Goal: Navigation & Orientation: Find specific page/section

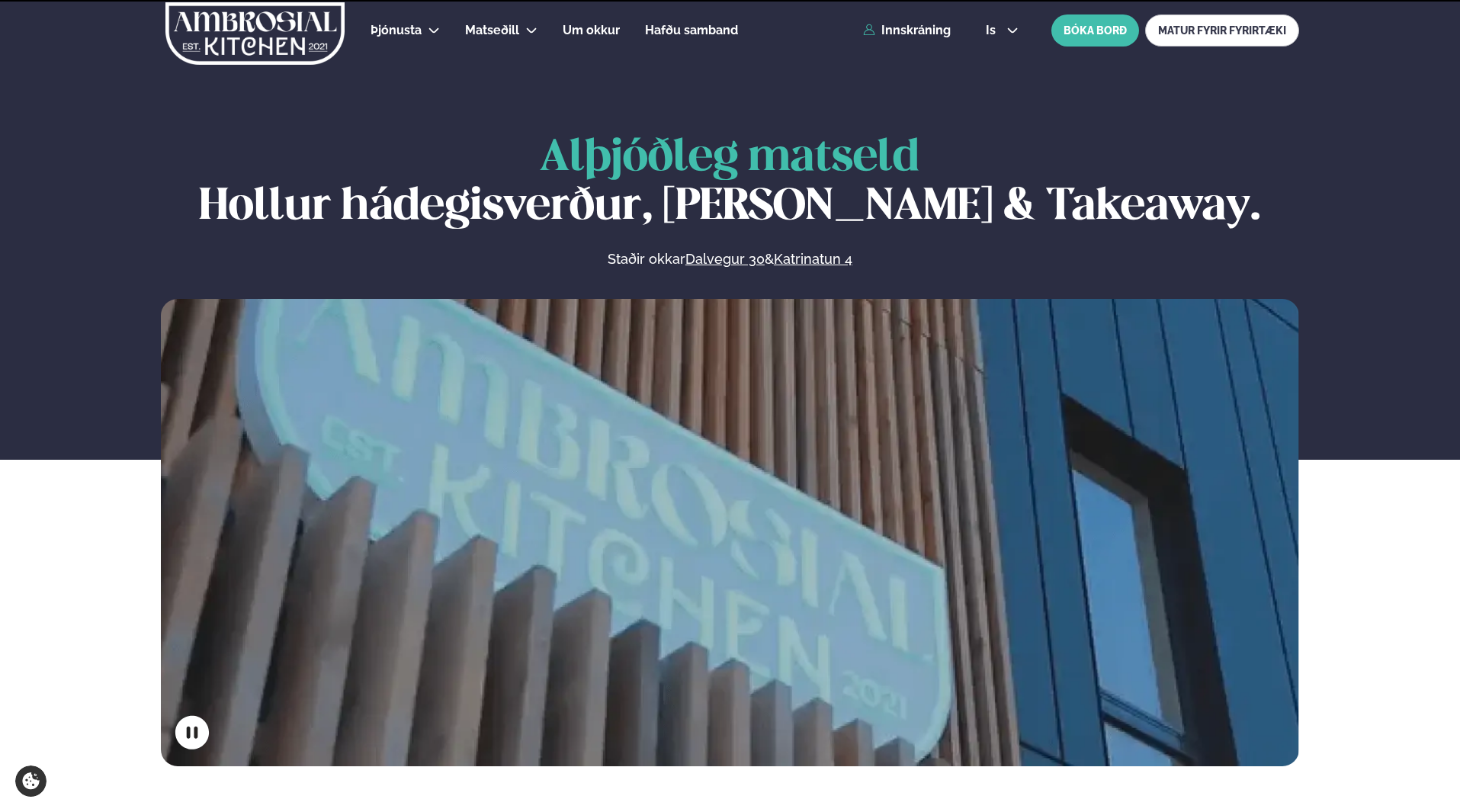
scroll to position [533, 0]
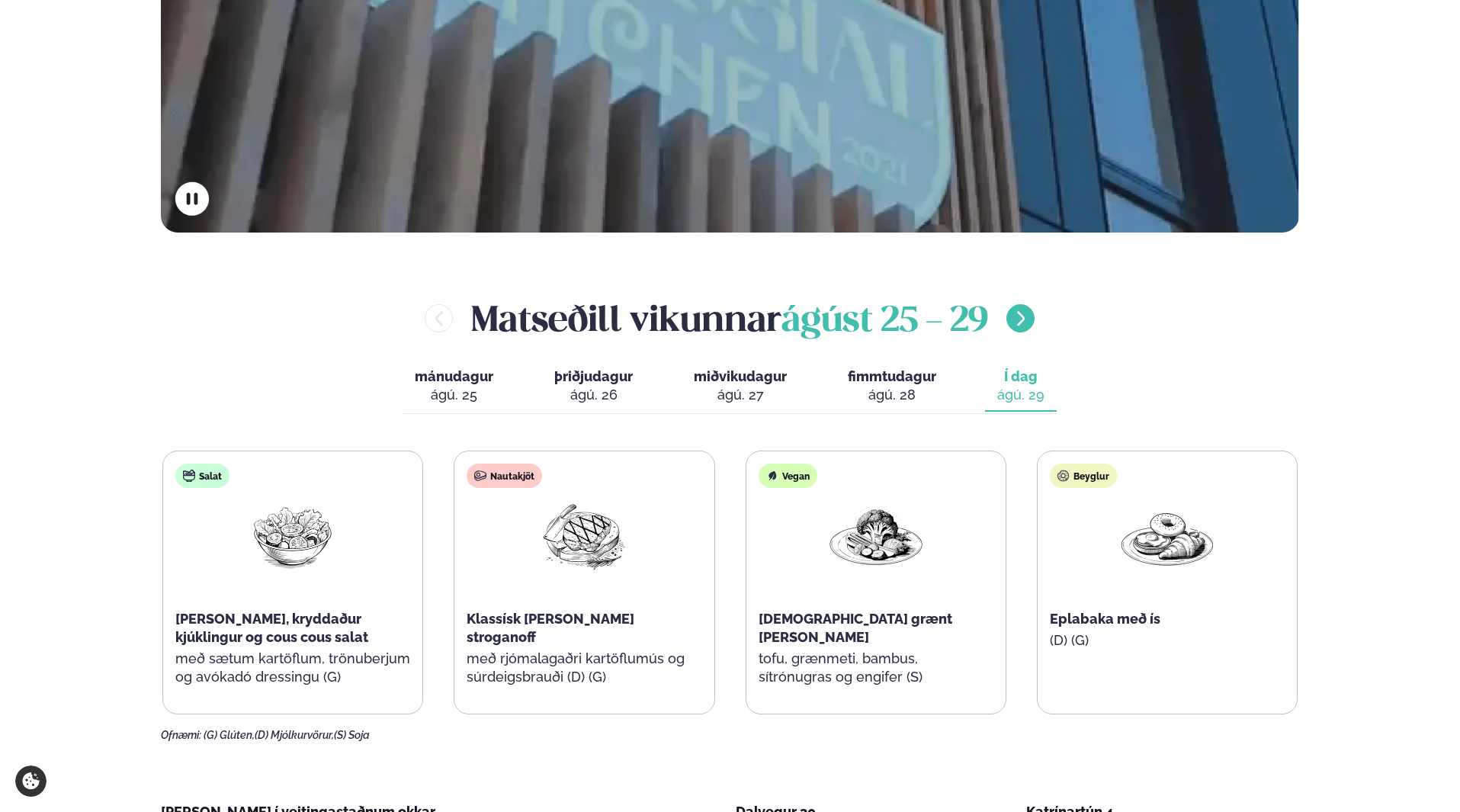
click at [1026, 320] on icon "menu-btn-right" at bounding box center [1020, 319] width 19 height 19
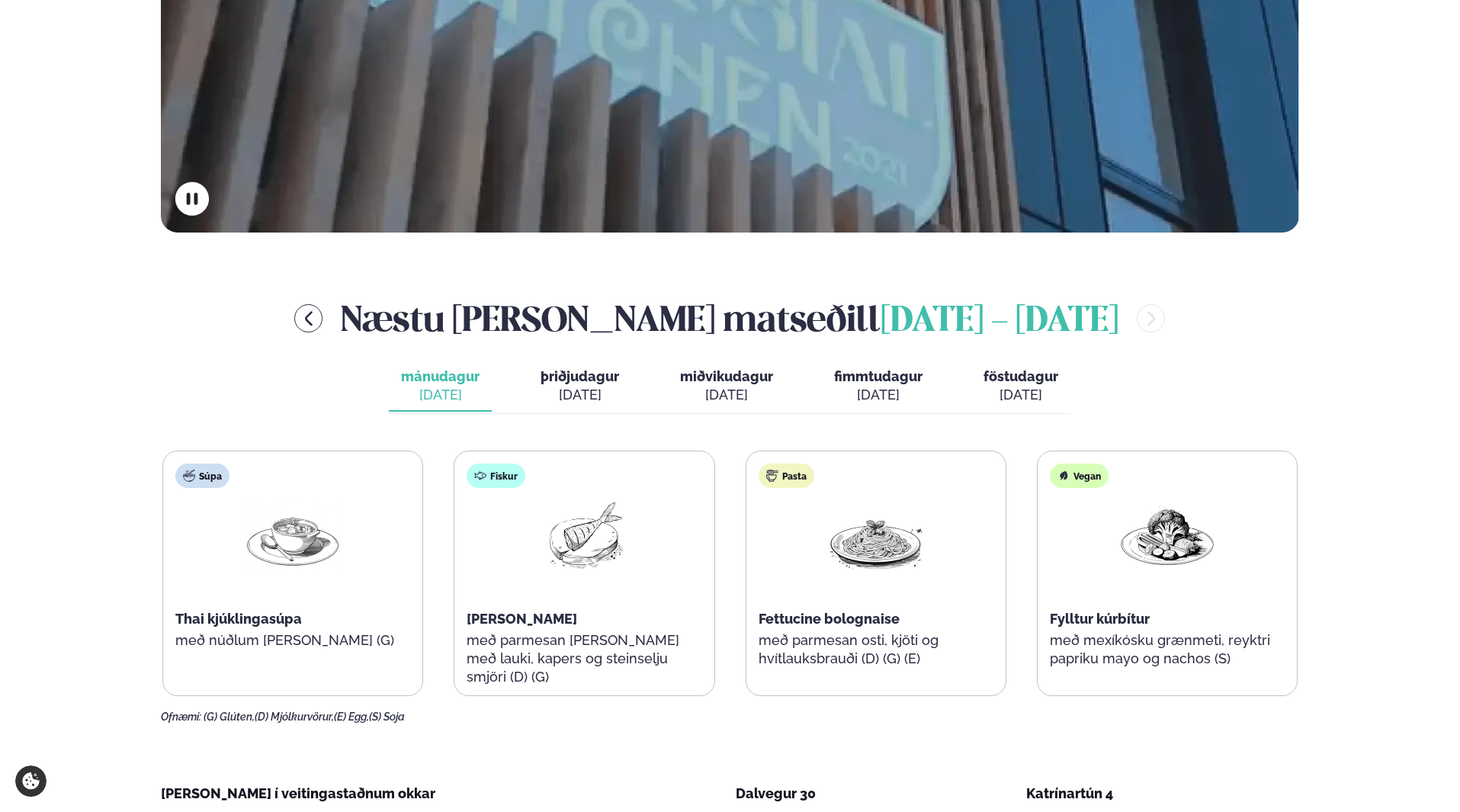
click at [577, 384] on button "þriðjudagur þri. [DATE]" at bounding box center [580, 385] width 103 height 50
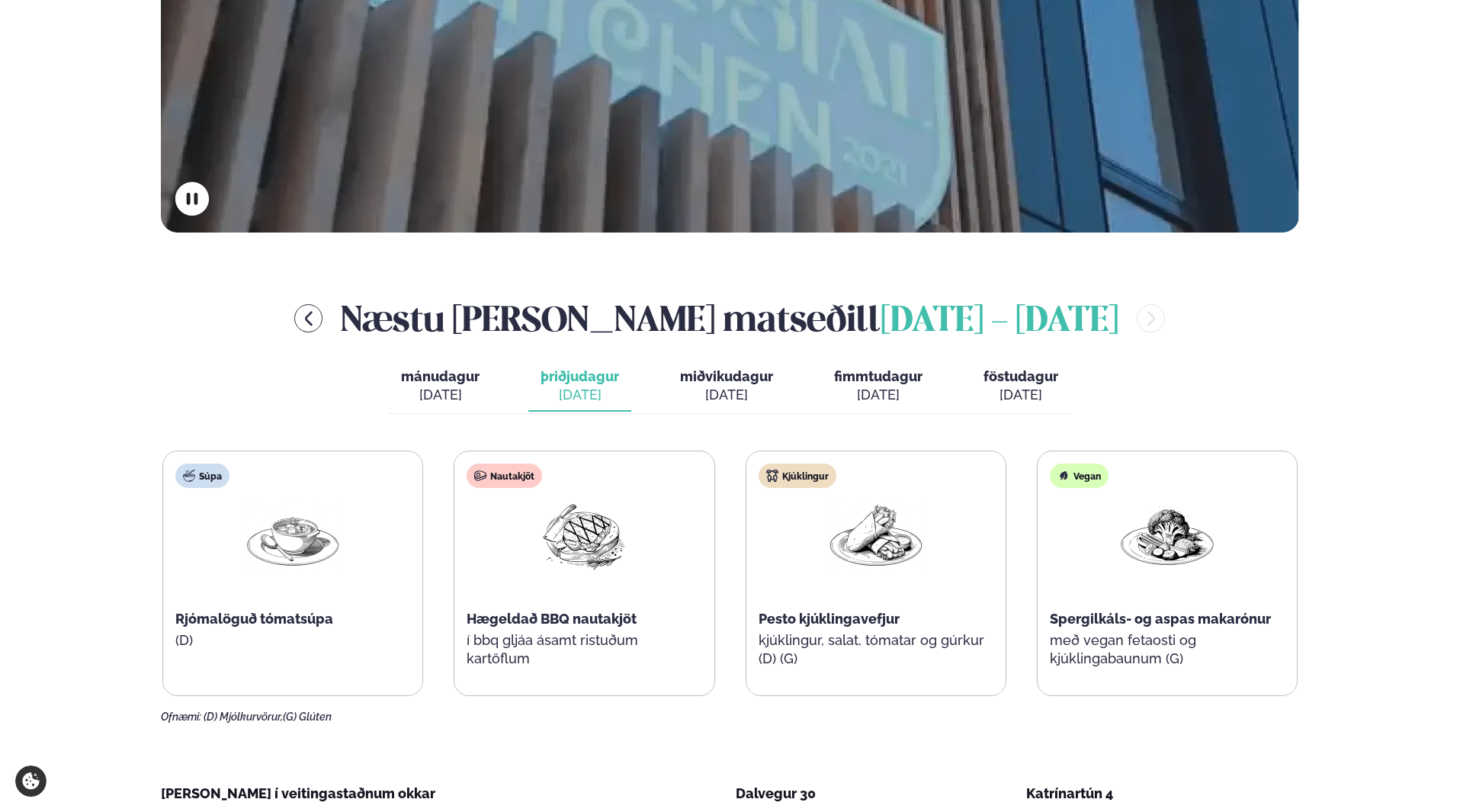
click at [704, 378] on span "miðvikudagur" at bounding box center [726, 376] width 93 height 16
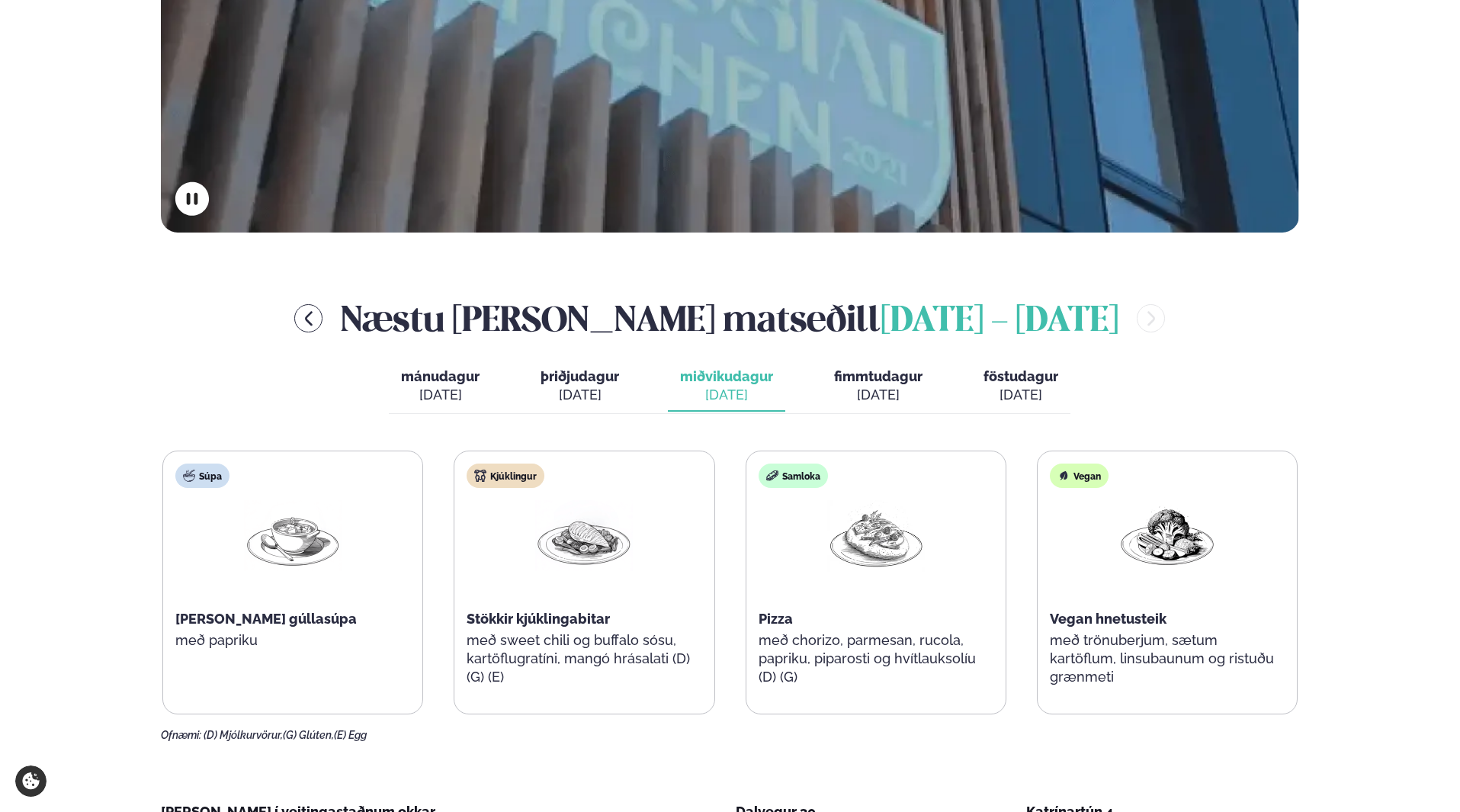
click at [844, 384] on span "fimmtudagur" at bounding box center [878, 376] width 88 height 16
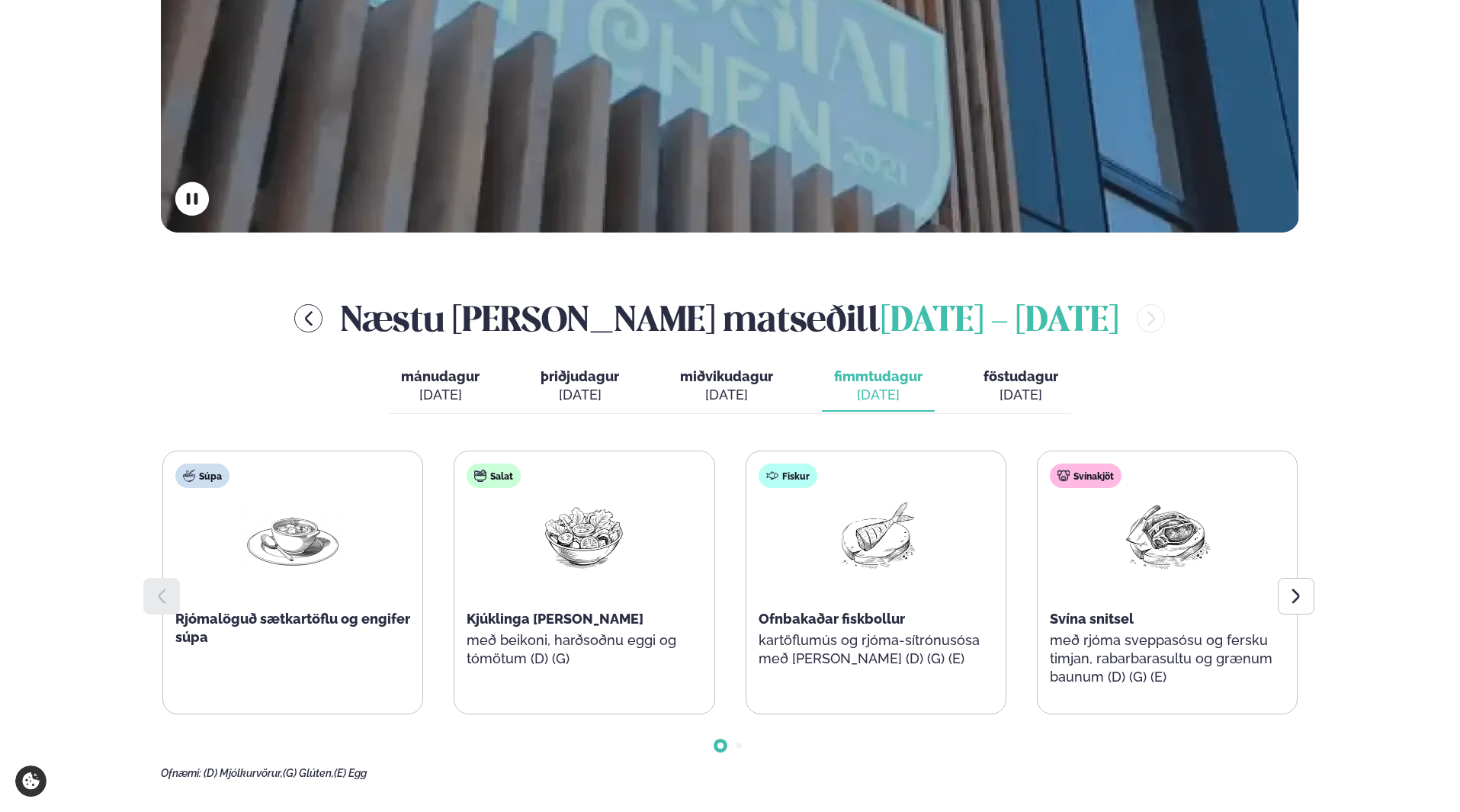
click at [1011, 395] on div "[DATE]" at bounding box center [1021, 394] width 75 height 19
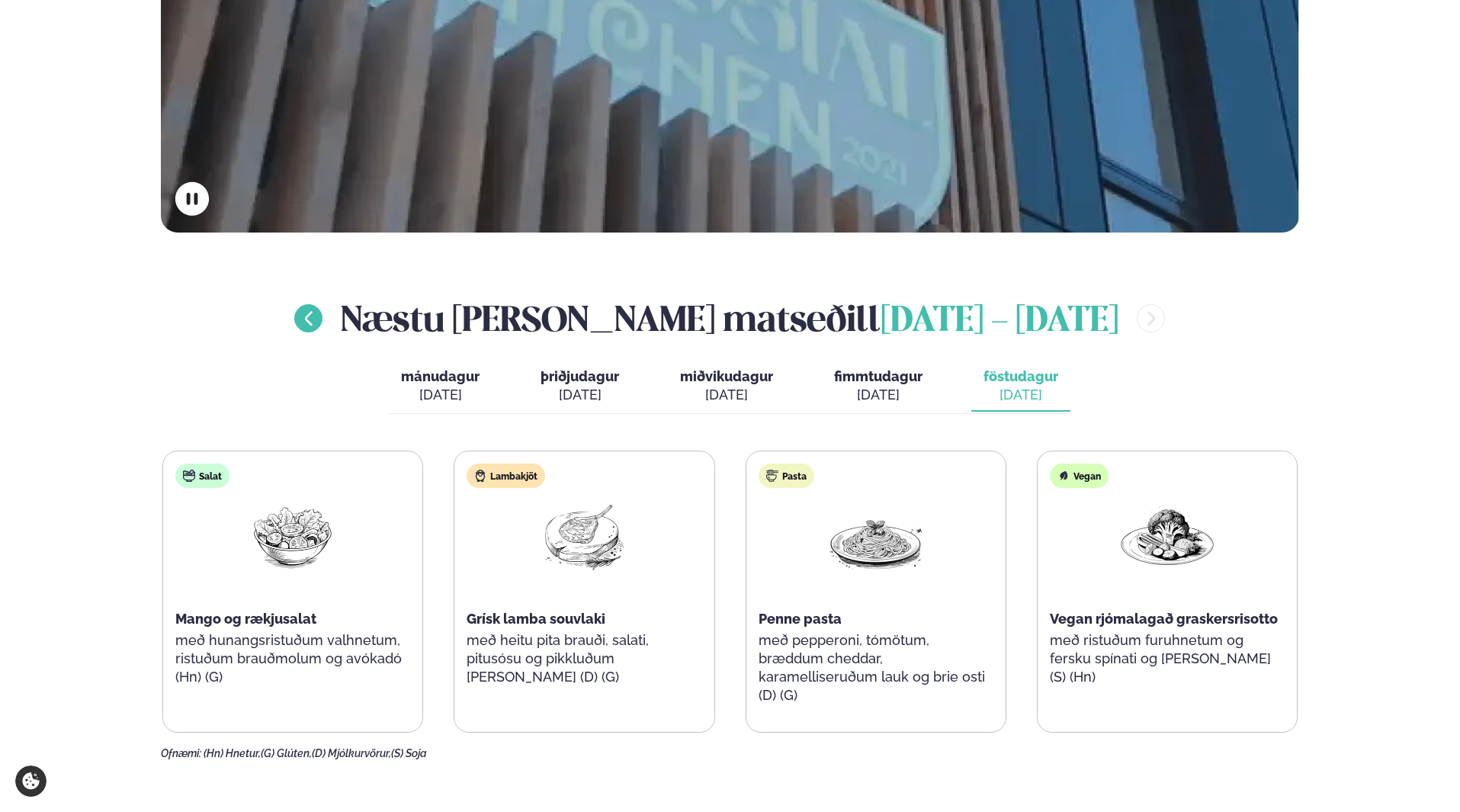
click at [318, 321] on icon "menu-btn-left" at bounding box center [308, 319] width 19 height 19
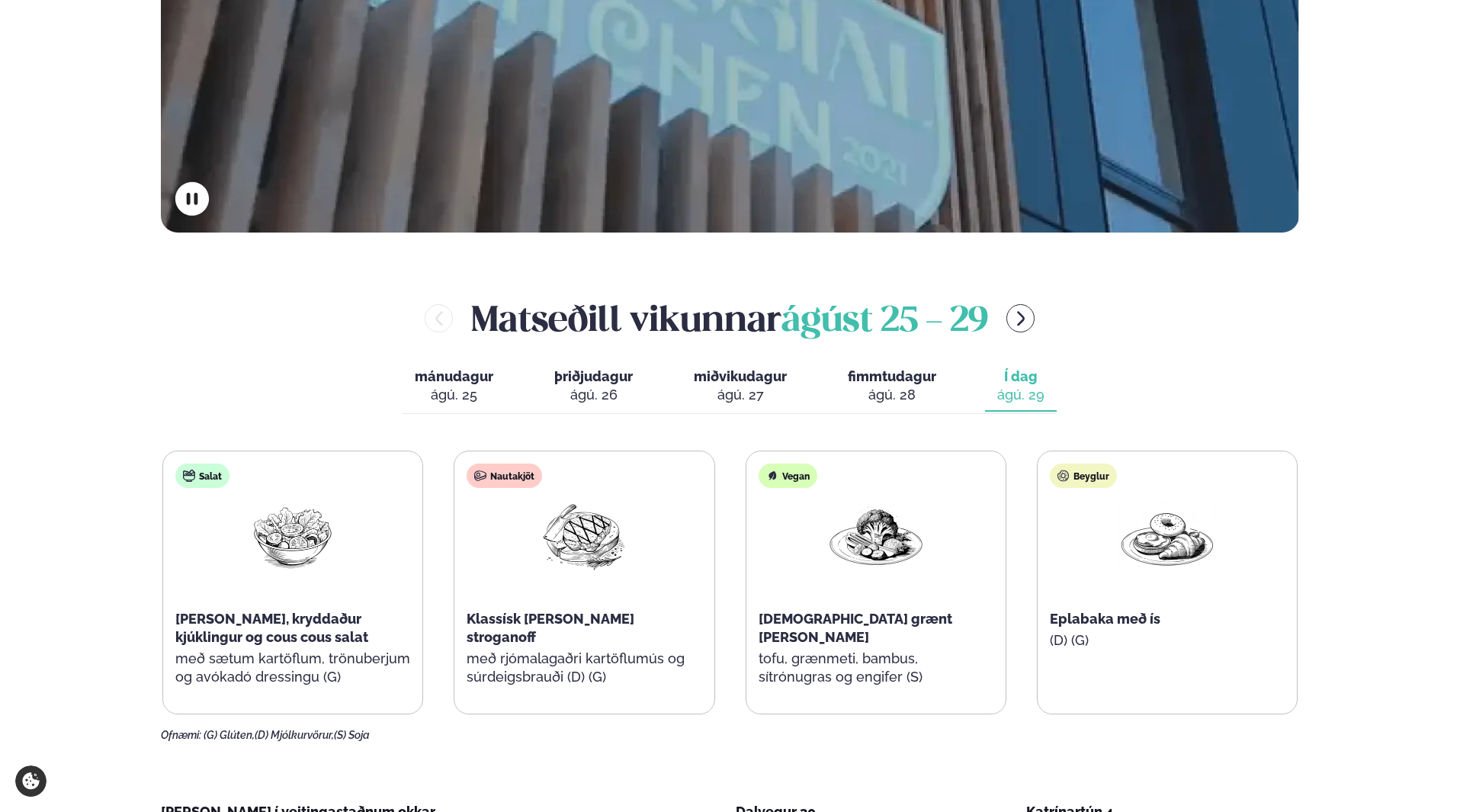
click at [457, 377] on span "mánudagur" at bounding box center [454, 376] width 78 height 16
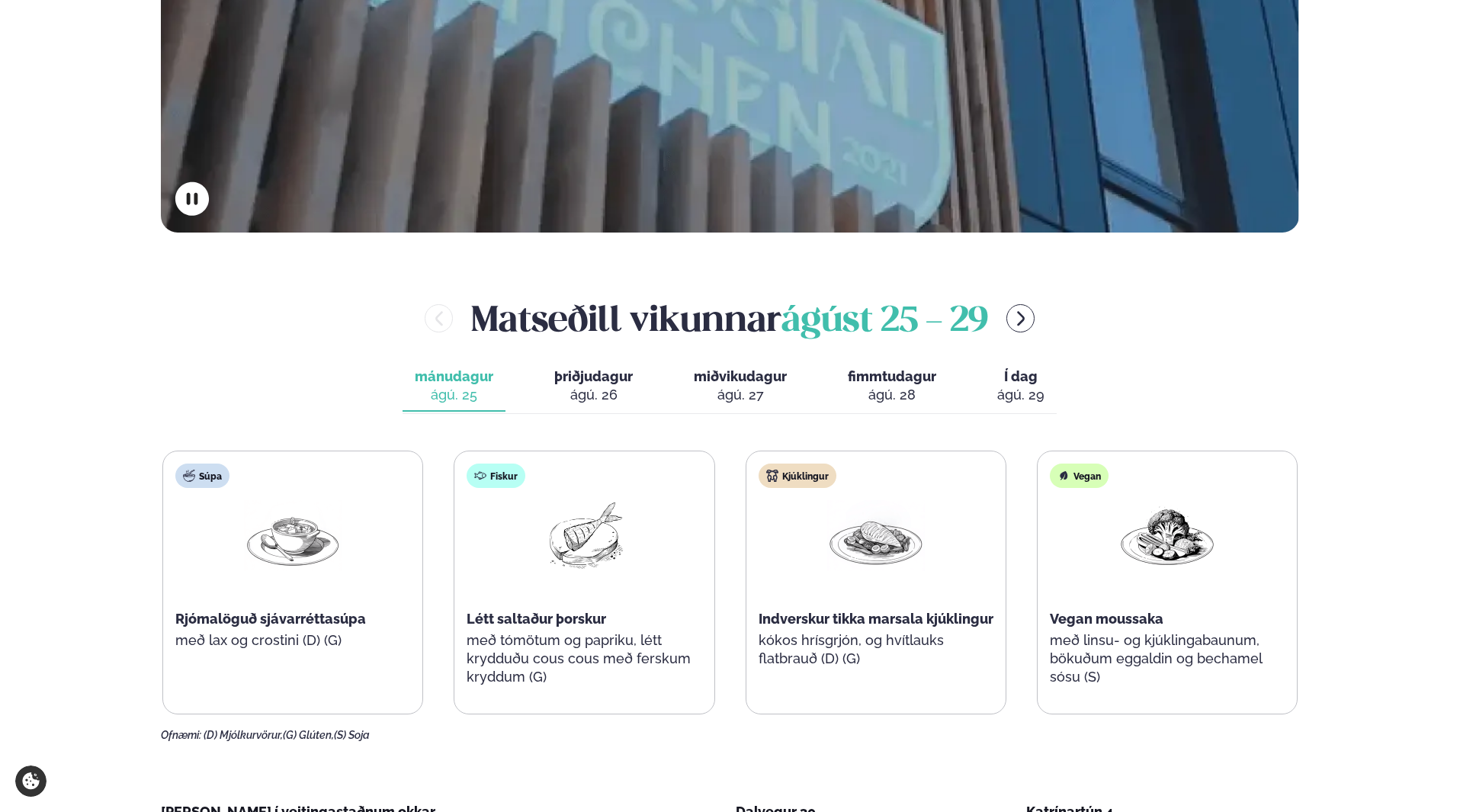
click at [623, 383] on span "þriðjudagur" at bounding box center [594, 376] width 78 height 16
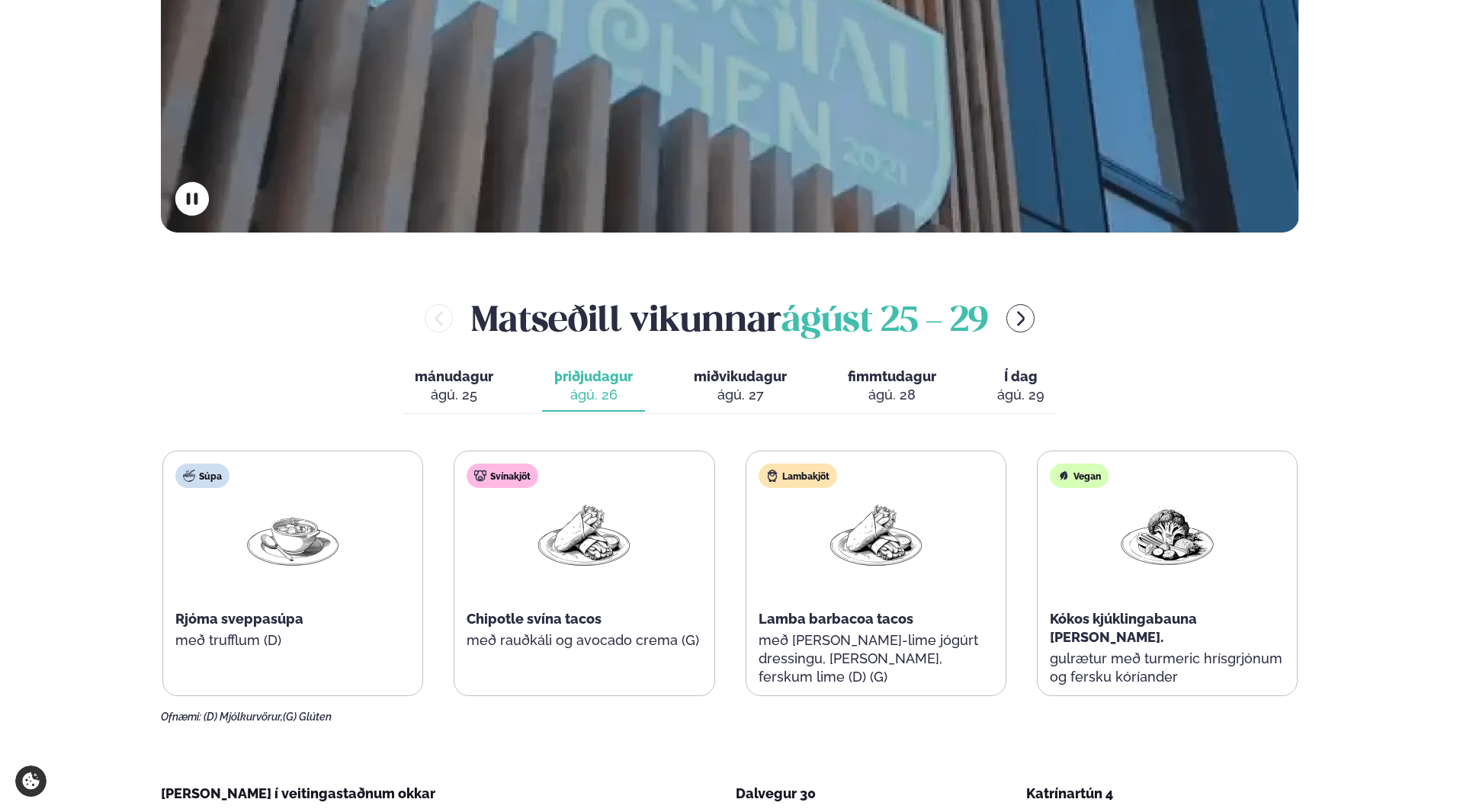
click at [702, 387] on div "ágú. 27" at bounding box center [740, 394] width 93 height 19
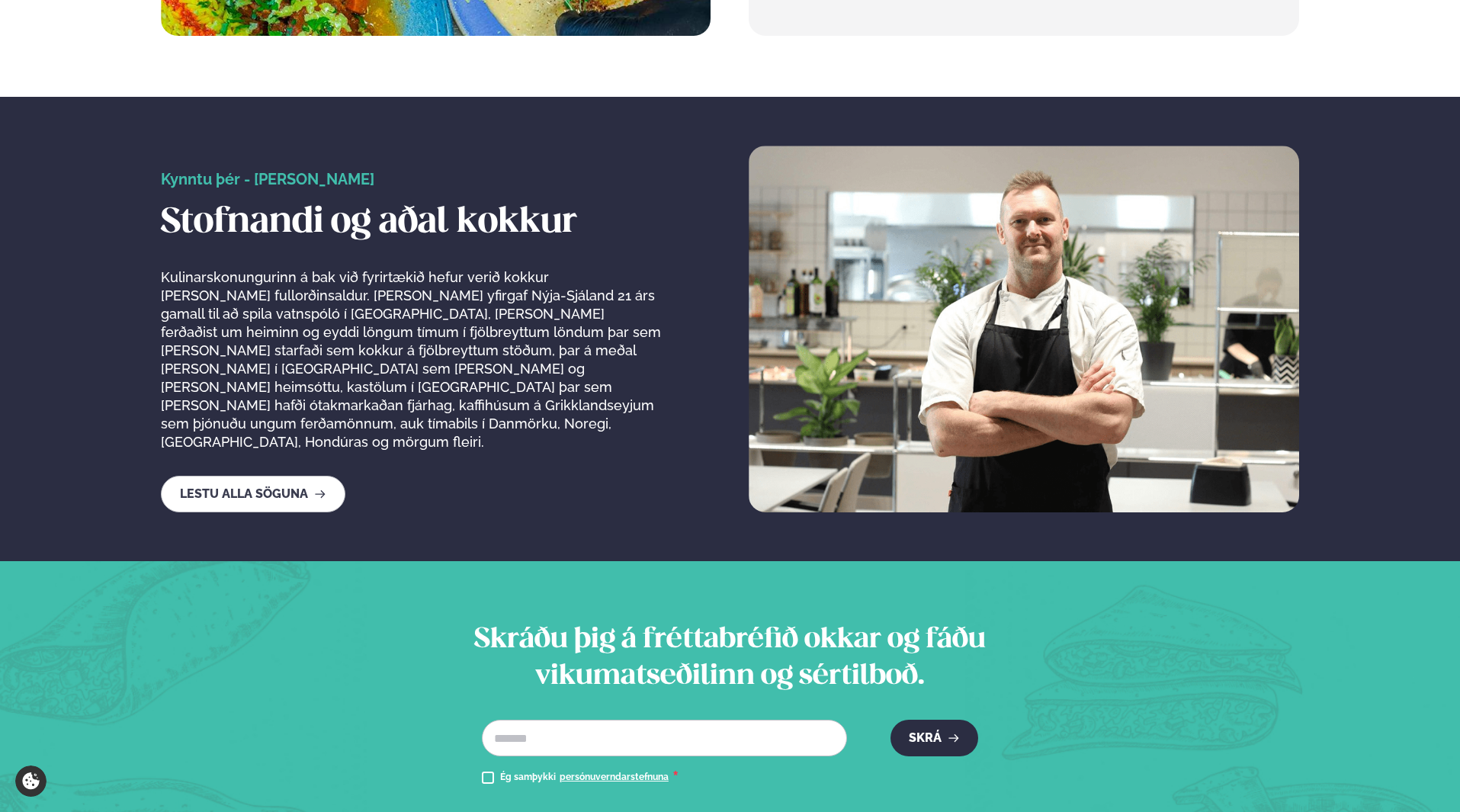
scroll to position [2439, 0]
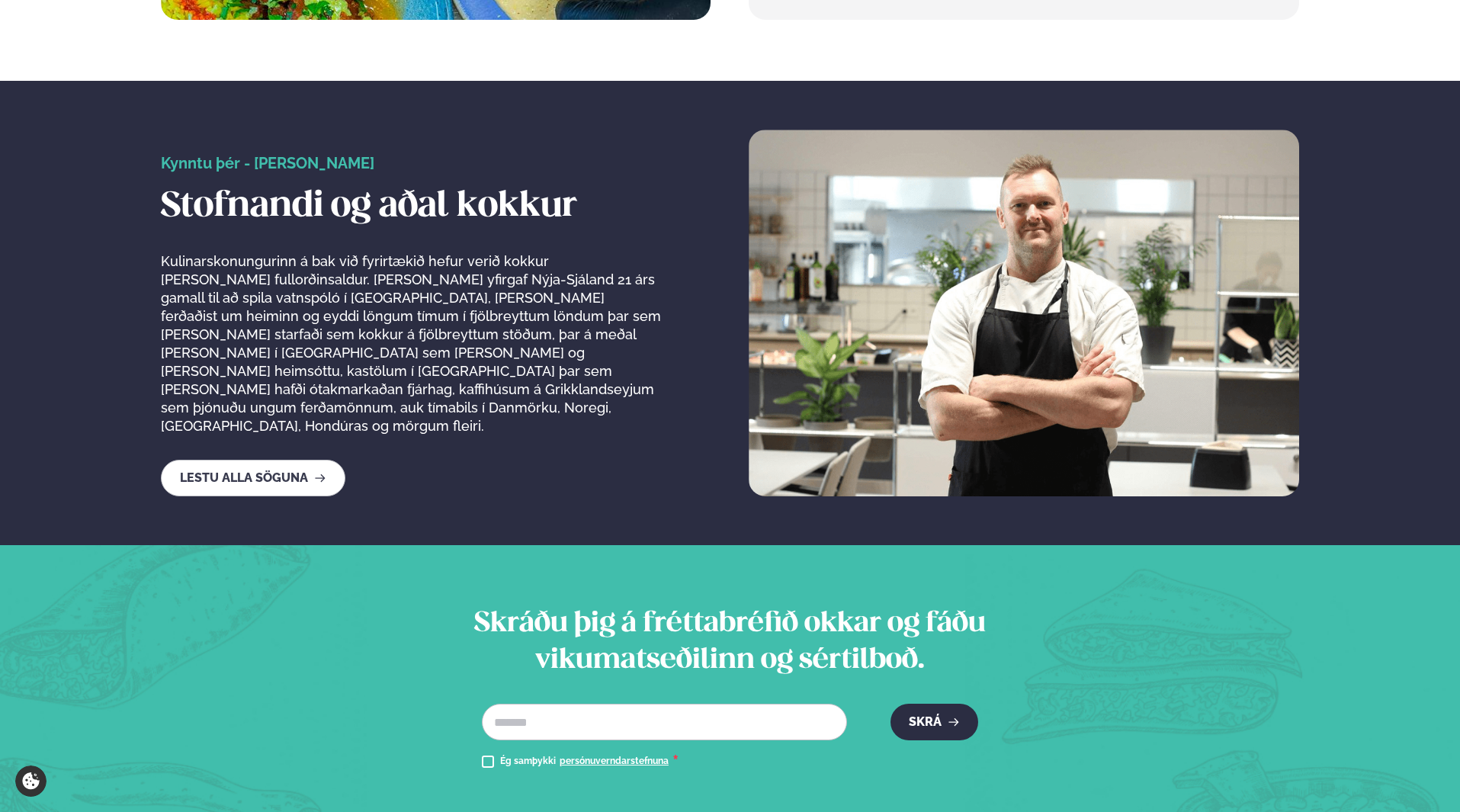
click at [991, 337] on img at bounding box center [1023, 313] width 549 height 367
